Goal: Find specific fact: Find specific page/section

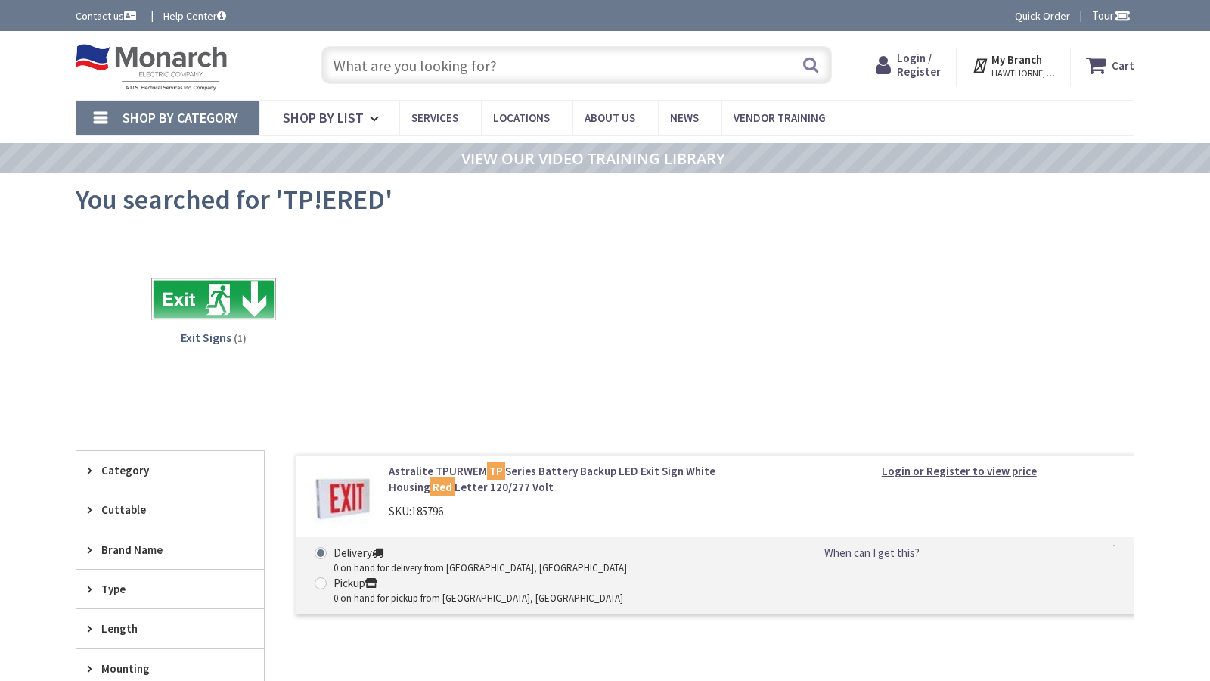
type input "[GEOGRAPHIC_DATA], [GEOGRAPHIC_DATA], [GEOGRAPHIC_DATA]"
